Goal: Task Accomplishment & Management: Use online tool/utility

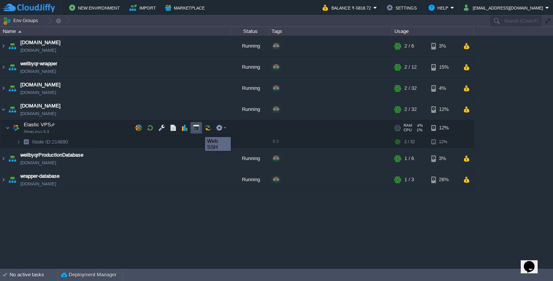
click at [199, 130] on button "button" at bounding box center [196, 127] width 7 height 7
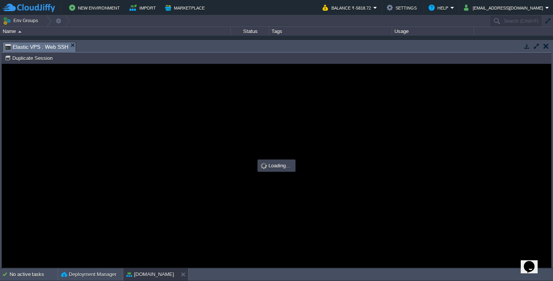
type input "#000000"
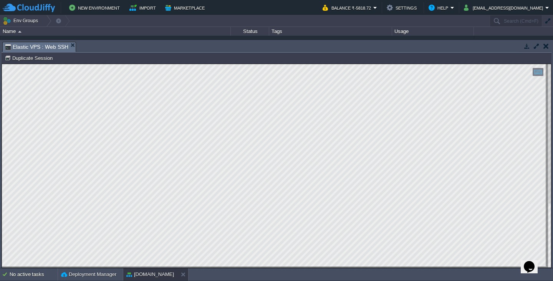
click at [545, 46] on button "button" at bounding box center [545, 46] width 5 height 7
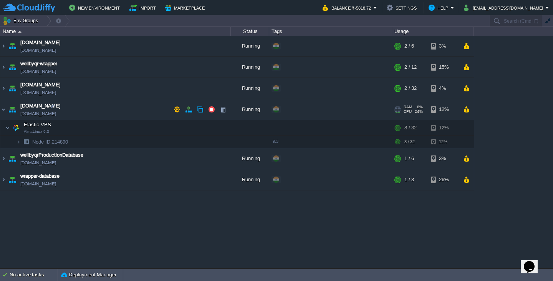
click at [90, 110] on td "[DOMAIN_NAME] [DOMAIN_NAME]" at bounding box center [115, 109] width 230 height 21
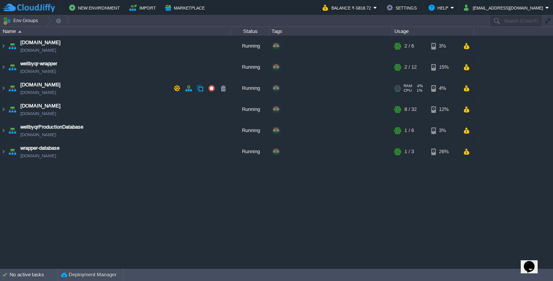
click at [108, 89] on td "[DOMAIN_NAME] [DOMAIN_NAME]" at bounding box center [115, 88] width 230 height 21
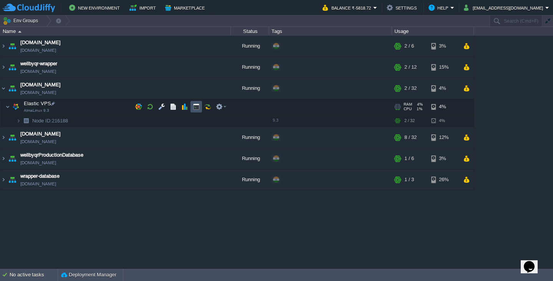
click at [198, 106] on button "button" at bounding box center [196, 106] width 7 height 7
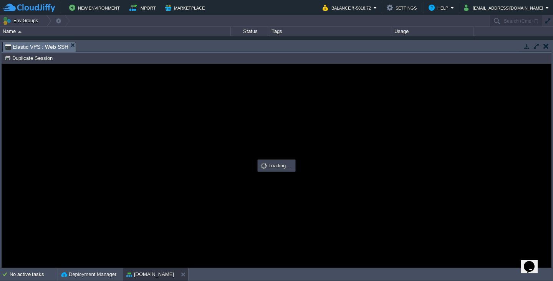
type input "#000000"
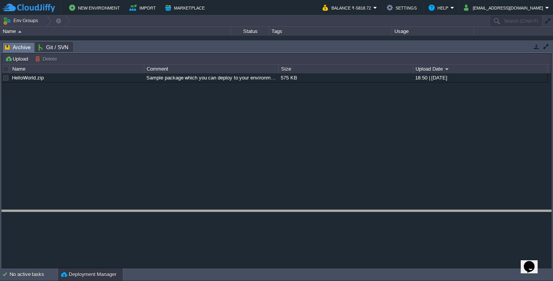
drag, startPoint x: 195, startPoint y: 52, endPoint x: 196, endPoint y: 221, distance: 168.5
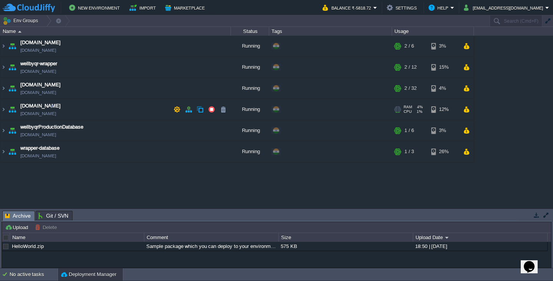
click at [109, 106] on td "[DOMAIN_NAME] [DOMAIN_NAME]" at bounding box center [115, 109] width 230 height 21
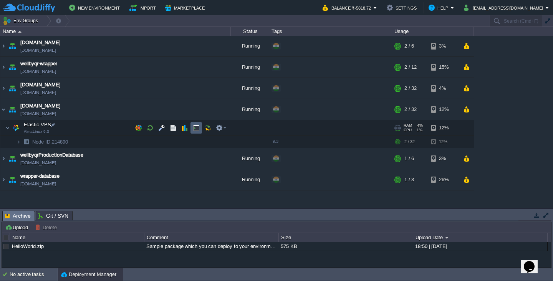
click at [195, 132] on td at bounding box center [196, 128] width 12 height 12
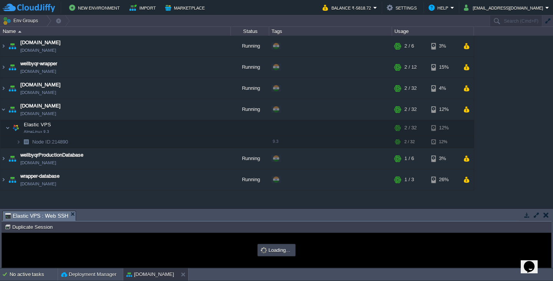
click at [230, 222] on div "Node ID: 214890 Duplicate Session" at bounding box center [277, 226] width 550 height 11
type input "#000000"
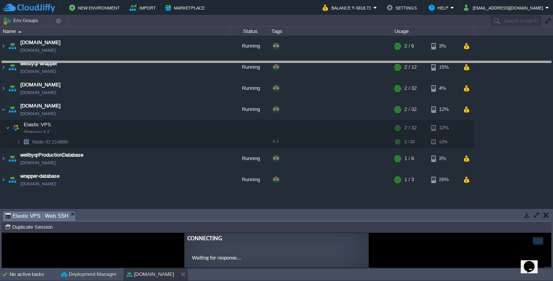
drag, startPoint x: 234, startPoint y: 220, endPoint x: 289, endPoint y: 71, distance: 159.3
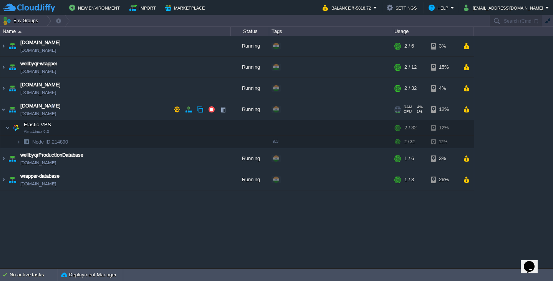
click at [92, 109] on td "[DOMAIN_NAME] [DOMAIN_NAME]" at bounding box center [115, 109] width 230 height 21
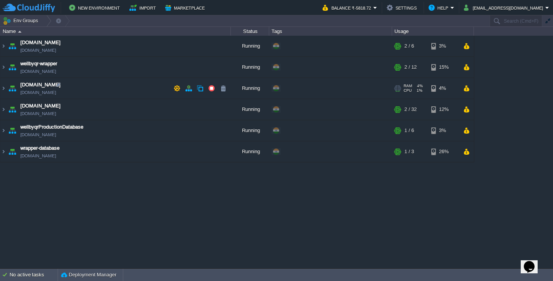
click at [116, 91] on td "[DOMAIN_NAME] [DOMAIN_NAME]" at bounding box center [115, 88] width 230 height 21
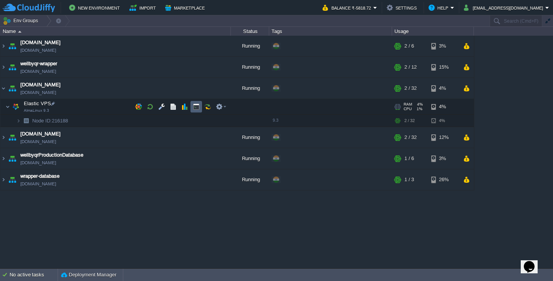
click at [193, 108] on button "button" at bounding box center [196, 106] width 7 height 7
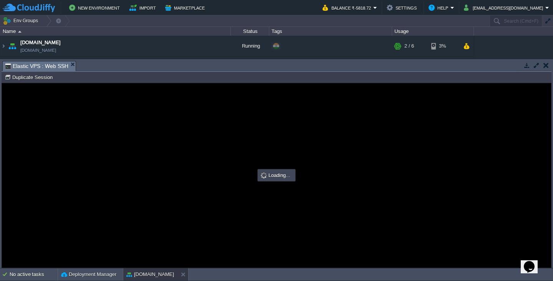
type input "#000000"
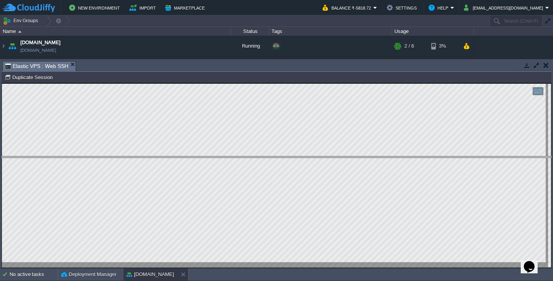
drag, startPoint x: 195, startPoint y: 71, endPoint x: 205, endPoint y: 166, distance: 95.7
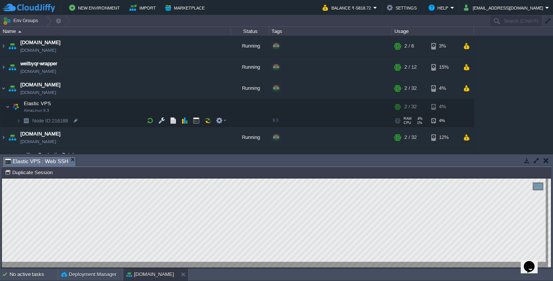
scroll to position [19, 0]
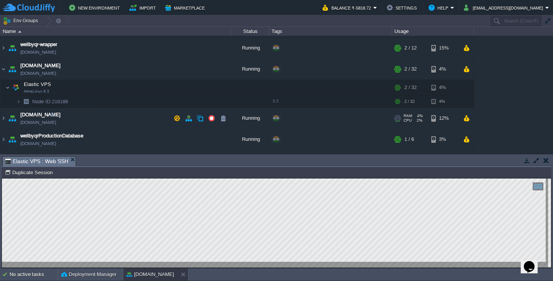
click at [90, 120] on td "[DOMAIN_NAME] [DOMAIN_NAME]" at bounding box center [115, 118] width 230 height 21
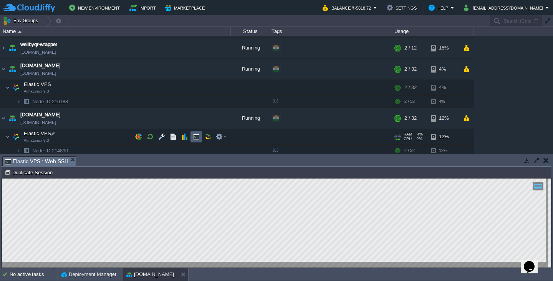
click at [196, 139] on button "button" at bounding box center [196, 136] width 7 height 7
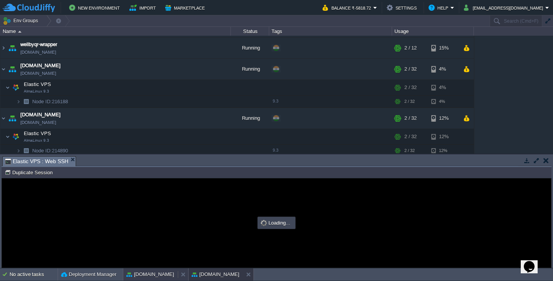
scroll to position [0, 0]
type input "#000000"
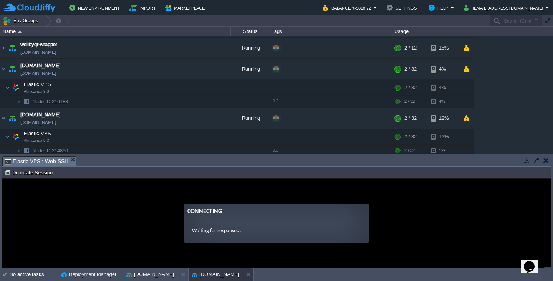
click at [223, 275] on div "[DOMAIN_NAME]" at bounding box center [215, 274] width 54 height 12
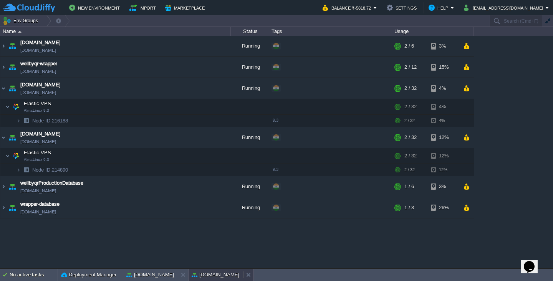
click at [223, 275] on div "[DOMAIN_NAME]" at bounding box center [215, 275] width 54 height 12
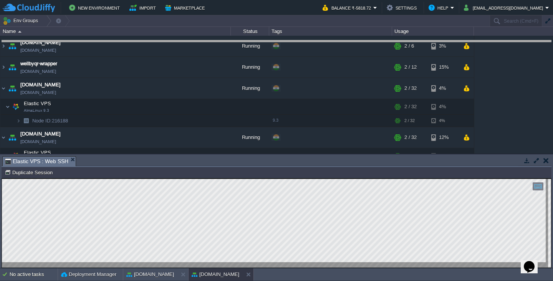
drag, startPoint x: 256, startPoint y: 167, endPoint x: 282, endPoint y: 51, distance: 118.8
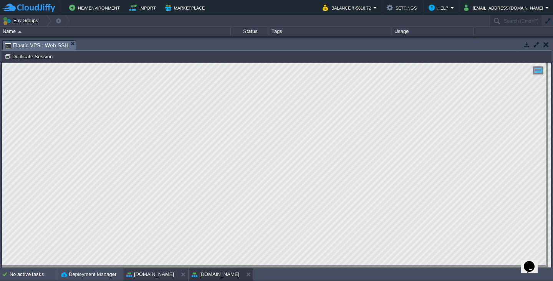
click at [155, 275] on button "[DOMAIN_NAME]" at bounding box center [150, 275] width 48 height 8
click at [216, 271] on button "[DOMAIN_NAME]" at bounding box center [215, 275] width 48 height 8
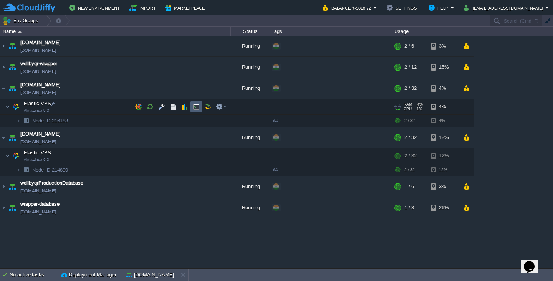
click at [195, 108] on button "button" at bounding box center [196, 106] width 7 height 7
